Goal: Information Seeking & Learning: Learn about a topic

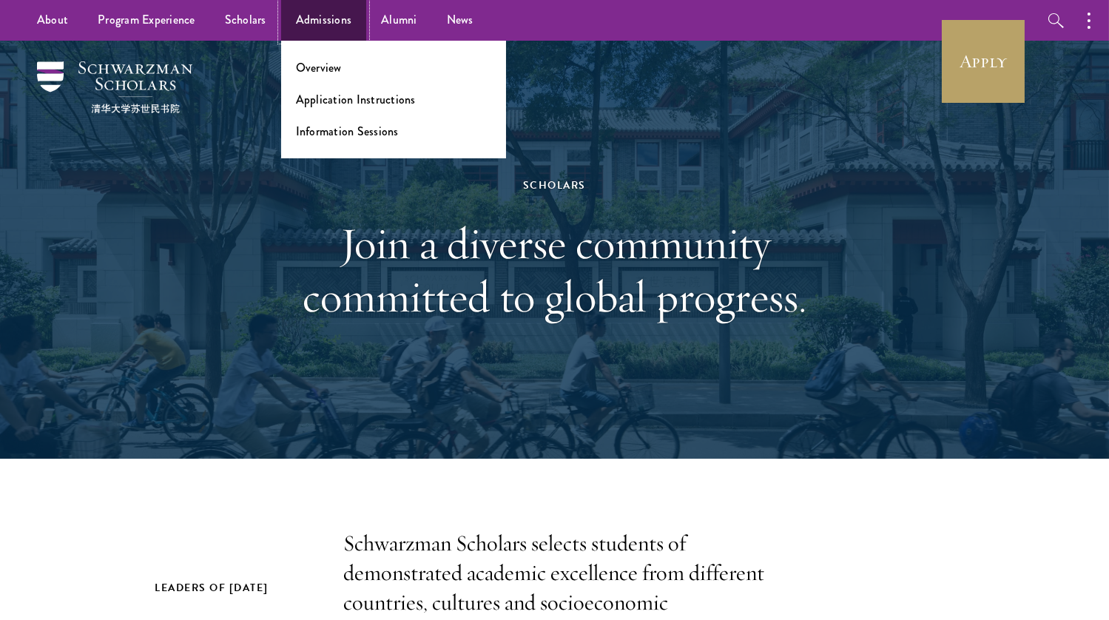
click at [315, 16] on link "Admissions" at bounding box center [324, 20] width 86 height 41
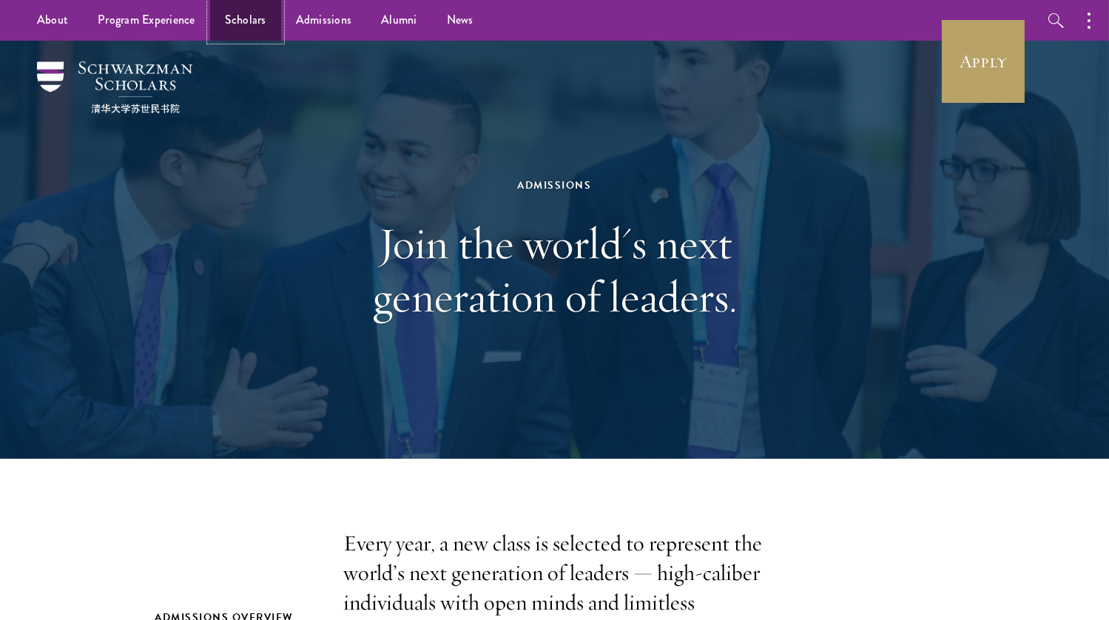
click at [253, 13] on link "Scholars" at bounding box center [245, 20] width 71 height 41
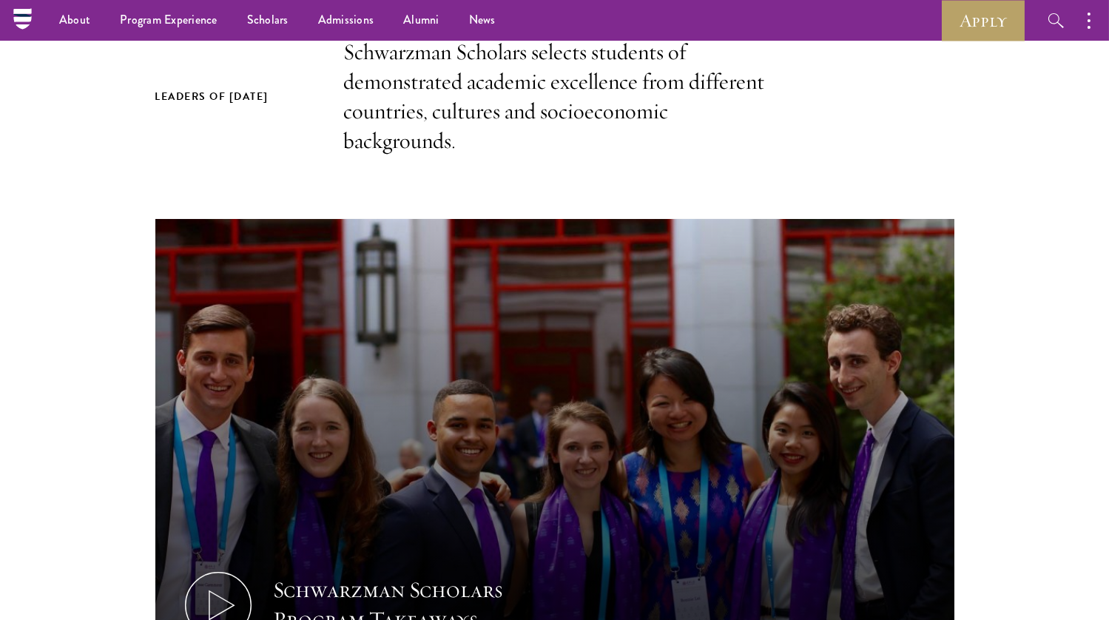
scroll to position [408, 0]
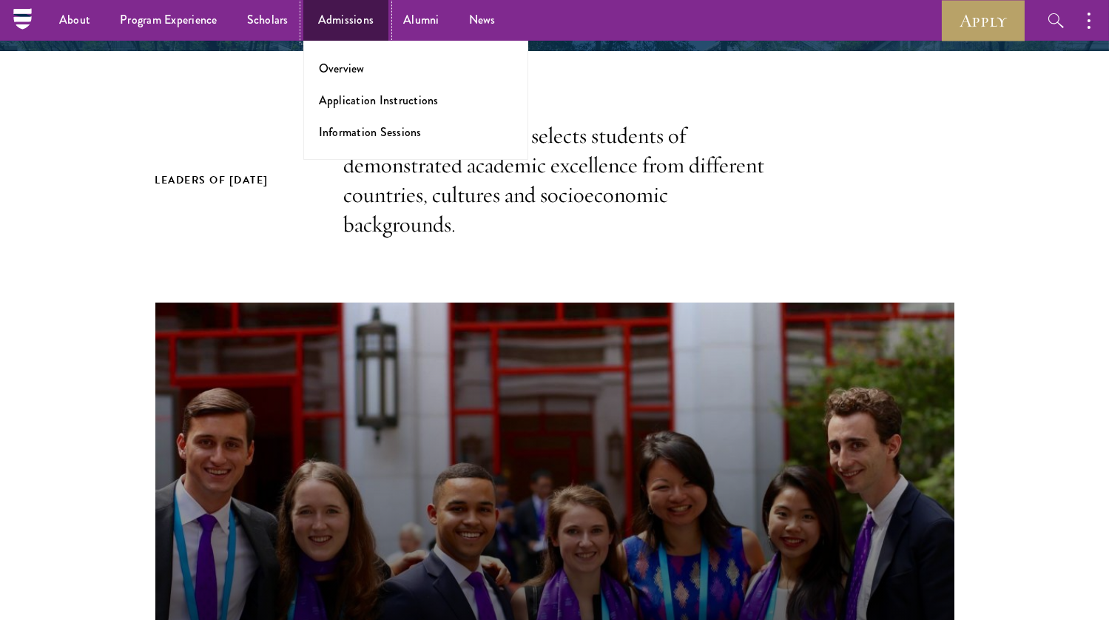
click at [316, 20] on link "Admissions" at bounding box center [346, 20] width 86 height 41
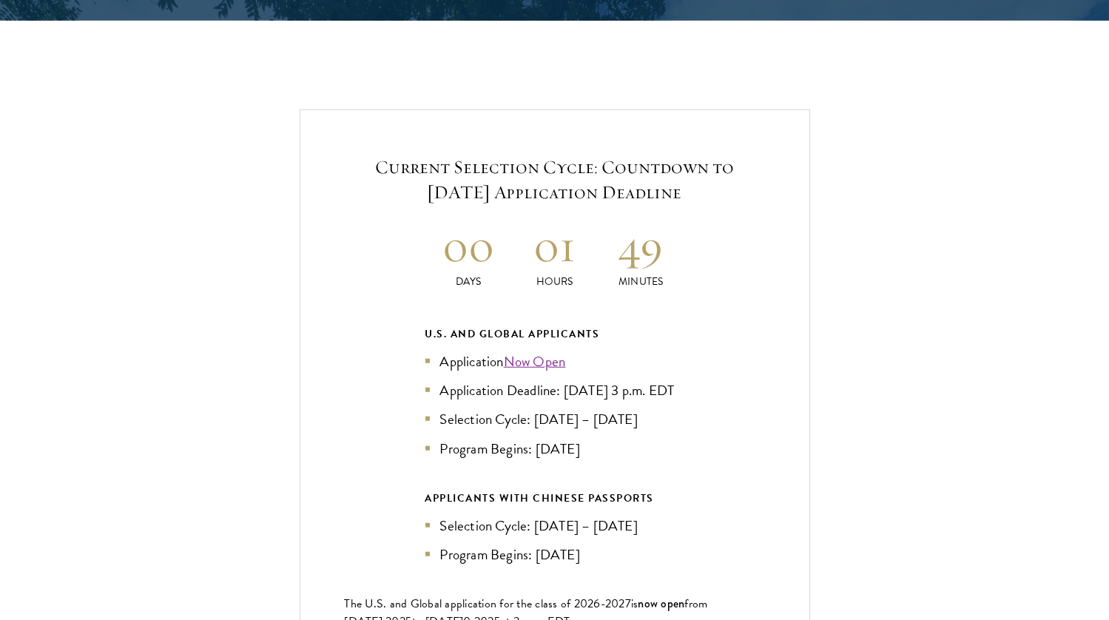
scroll to position [3141, 0]
